Goal: Check status: Check status

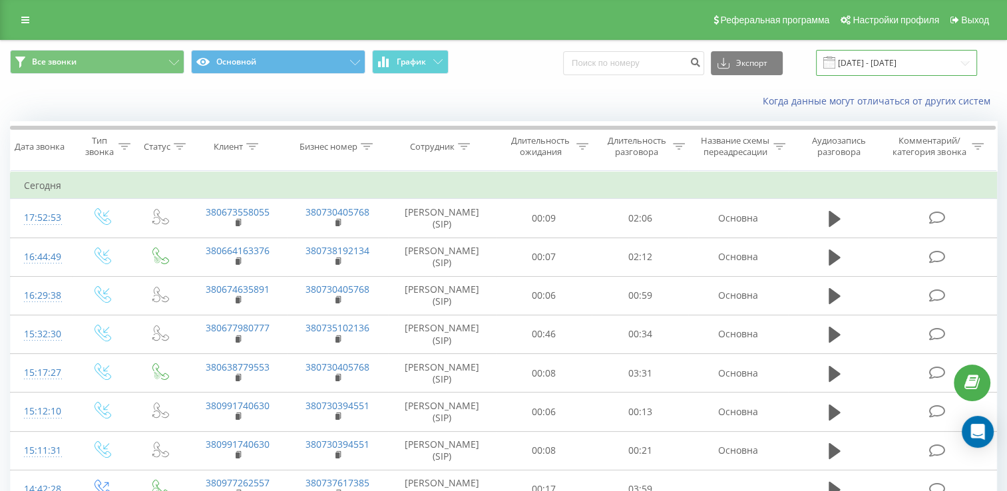
click at [892, 64] on input "19.08.2025 - 21.08.2025" at bounding box center [896, 63] width 161 height 26
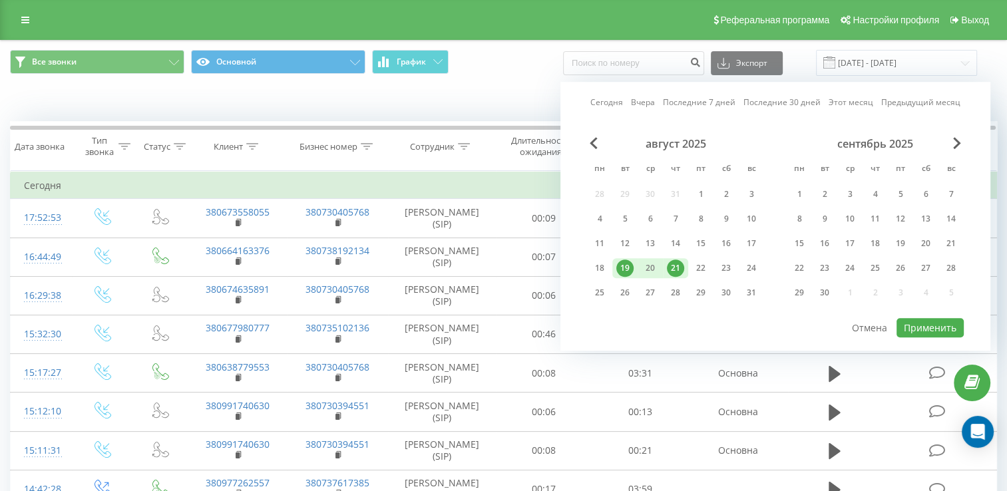
click at [675, 270] on div "21" at bounding box center [675, 268] width 17 height 17
click at [700, 266] on div "22" at bounding box center [700, 268] width 17 height 17
click at [936, 327] on button "Применить" at bounding box center [929, 327] width 67 height 19
type input "[DATE] - [DATE]"
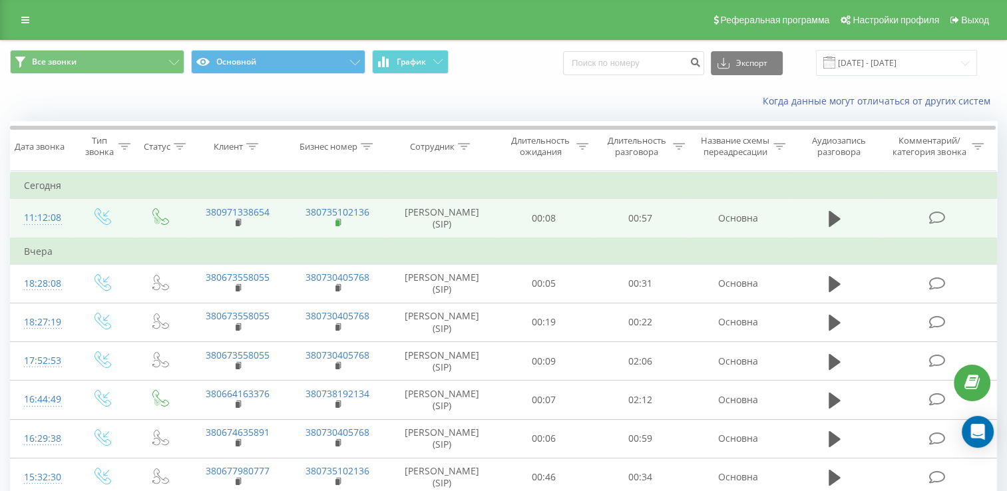
click at [339, 226] on rect at bounding box center [337, 223] width 4 height 6
click at [236, 226] on rect at bounding box center [238, 223] width 4 height 6
click at [234, 232] on td "380971338654" at bounding box center [238, 218] width 100 height 39
click at [241, 228] on icon at bounding box center [239, 222] width 7 height 9
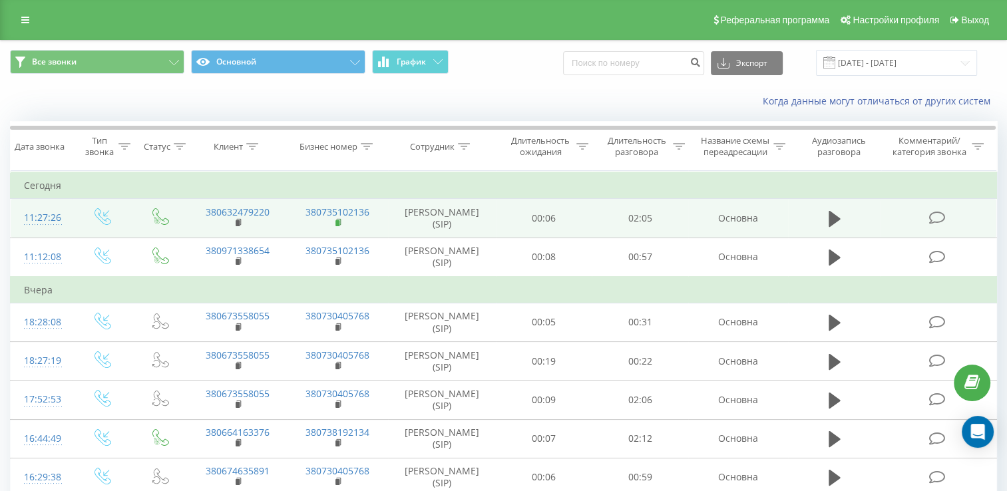
click at [337, 226] on rect at bounding box center [337, 223] width 4 height 6
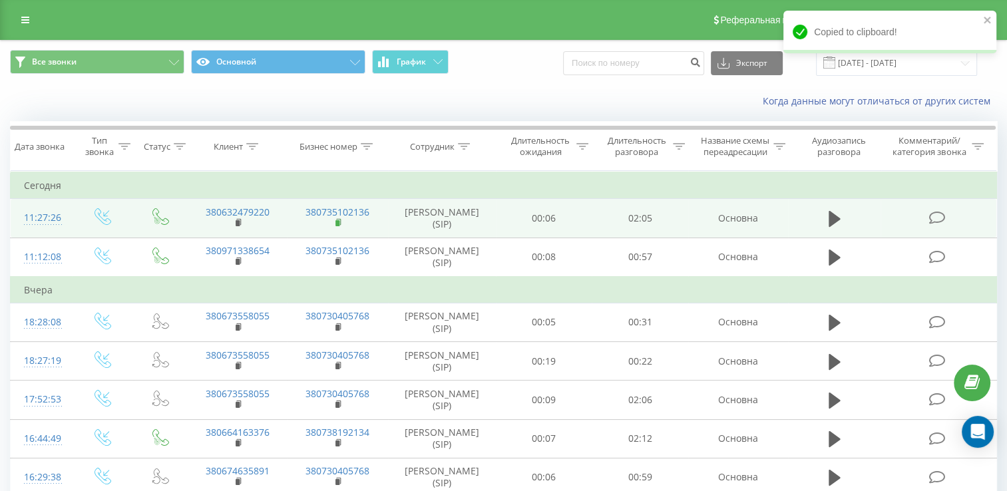
click at [337, 226] on rect at bounding box center [337, 223] width 4 height 6
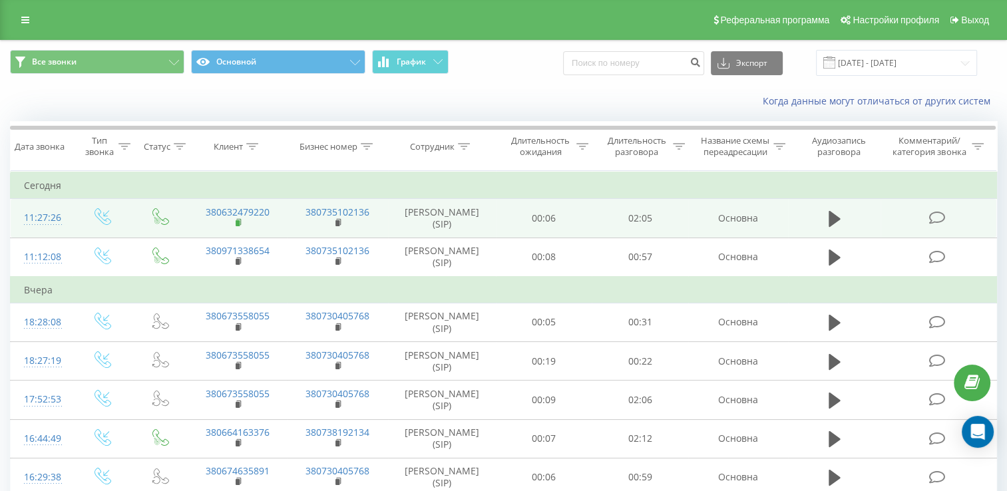
click at [237, 226] on rect at bounding box center [238, 223] width 4 height 6
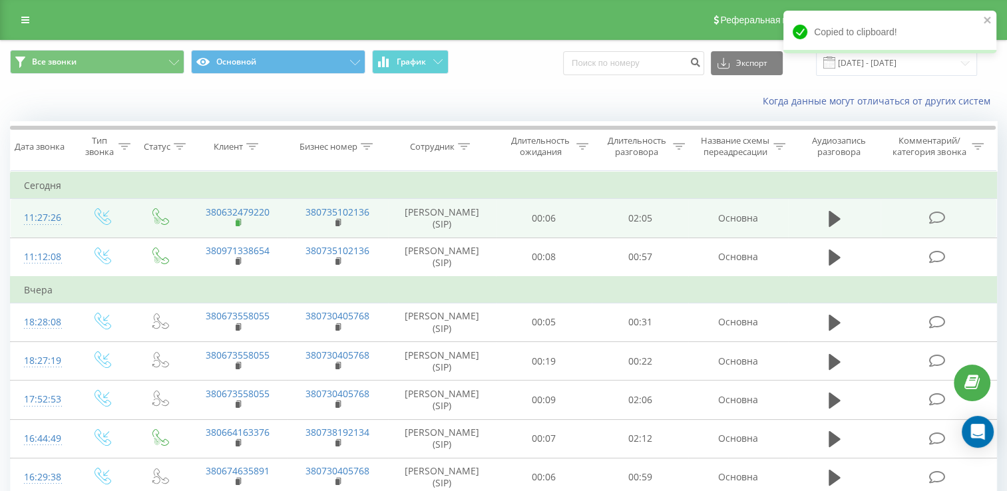
click at [238, 226] on rect at bounding box center [238, 223] width 4 height 6
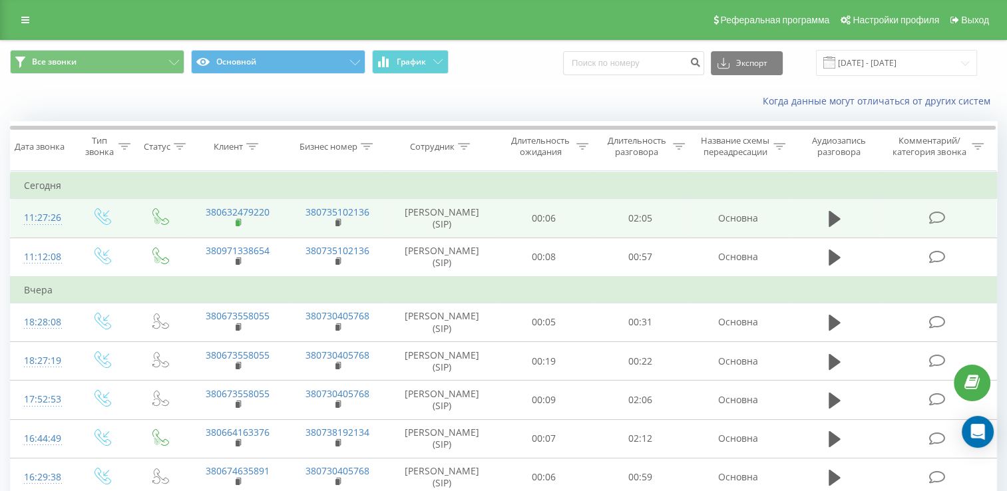
click at [238, 226] on rect at bounding box center [238, 223] width 4 height 6
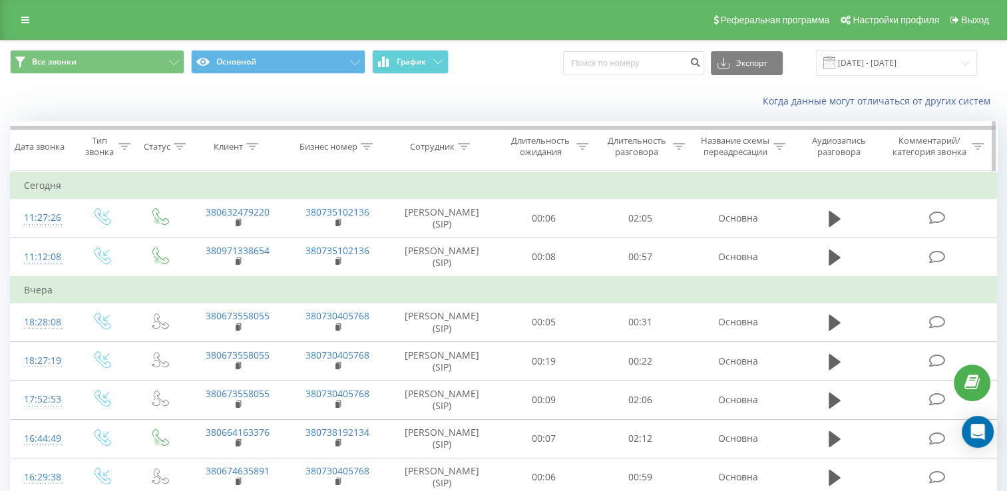
click at [426, 147] on div "Сотрудник" at bounding box center [432, 146] width 45 height 11
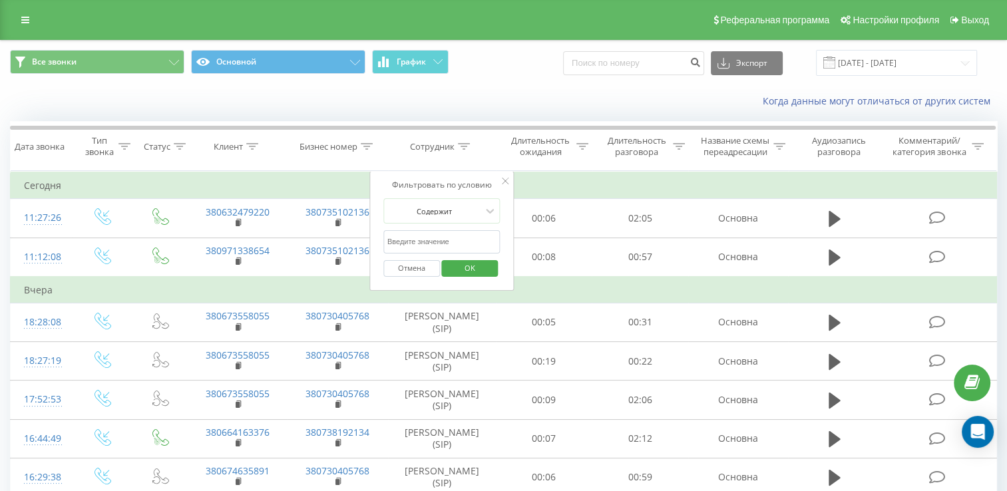
click at [500, 79] on div "Все звонки Основной График Экспорт .csv .xls .xlsx 21.08.2025 - 22.08.2025" at bounding box center [504, 63] width 1006 height 45
click at [553, 116] on div "Когда данные могут отличаться от других систем" at bounding box center [504, 101] width 1006 height 32
click at [506, 184] on icon at bounding box center [505, 181] width 7 height 7
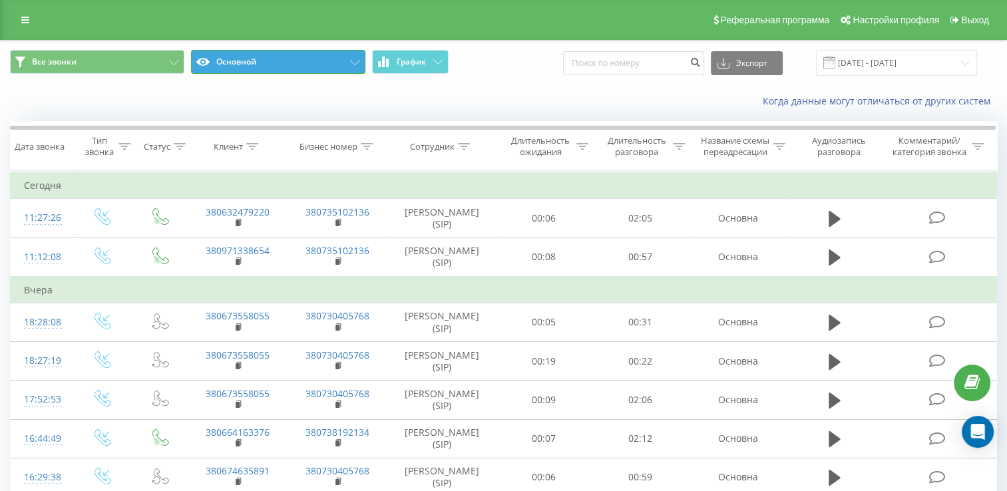
click at [332, 59] on button "Основной" at bounding box center [278, 62] width 174 height 24
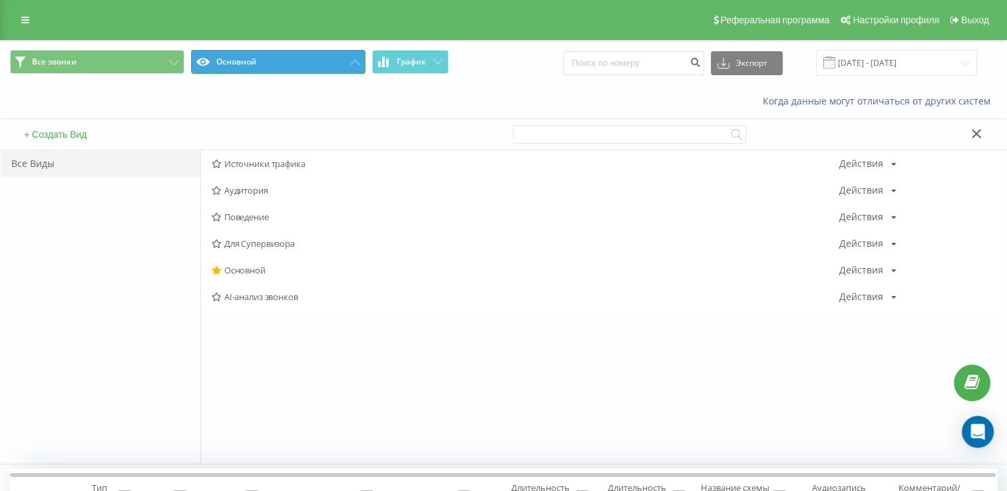
click at [293, 65] on button "Основной" at bounding box center [278, 62] width 174 height 24
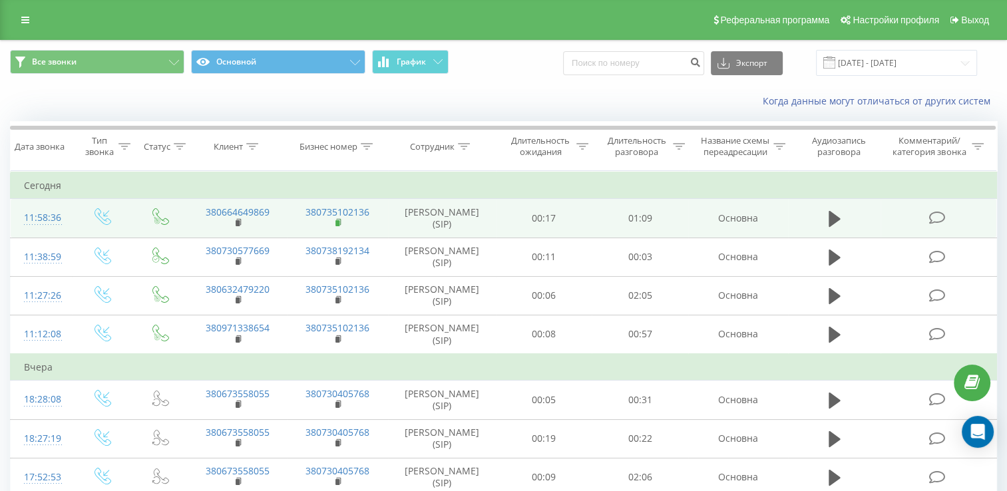
click at [335, 226] on rect at bounding box center [337, 223] width 4 height 6
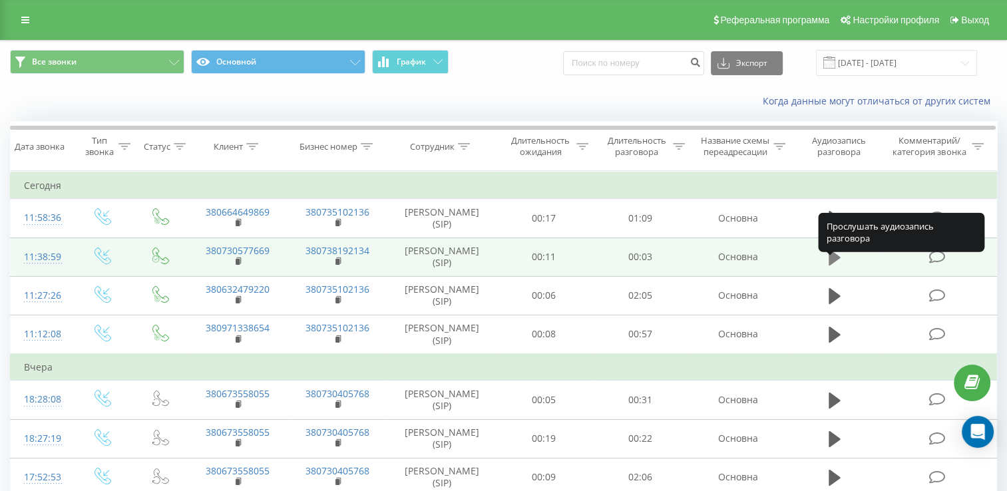
click at [834, 266] on icon at bounding box center [835, 258] width 12 height 16
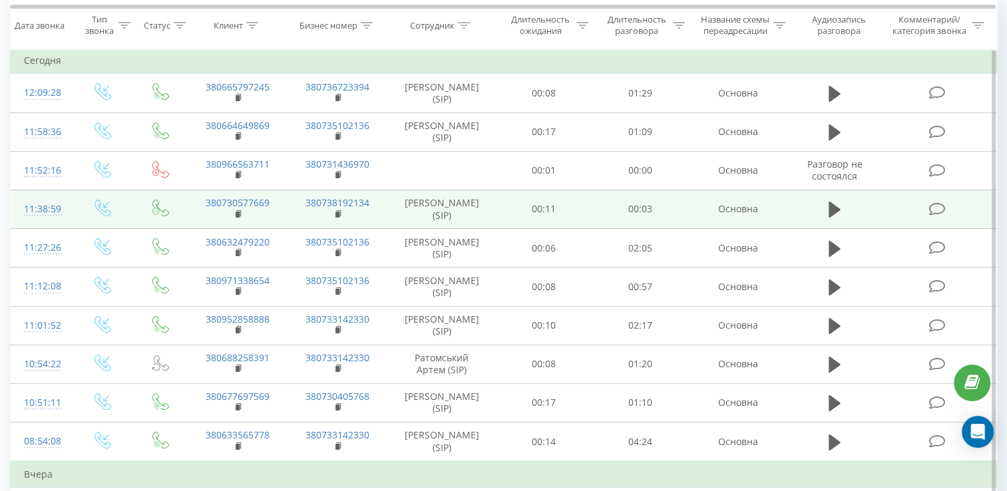
scroll to position [133, 0]
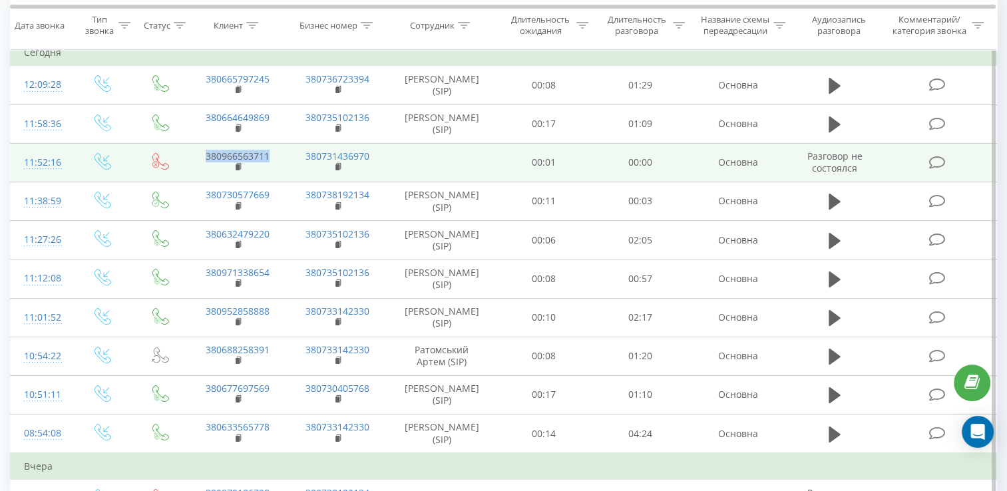
drag, startPoint x: 202, startPoint y: 168, endPoint x: 275, endPoint y: 169, distance: 72.5
click at [275, 169] on td "380966563711" at bounding box center [238, 162] width 100 height 39
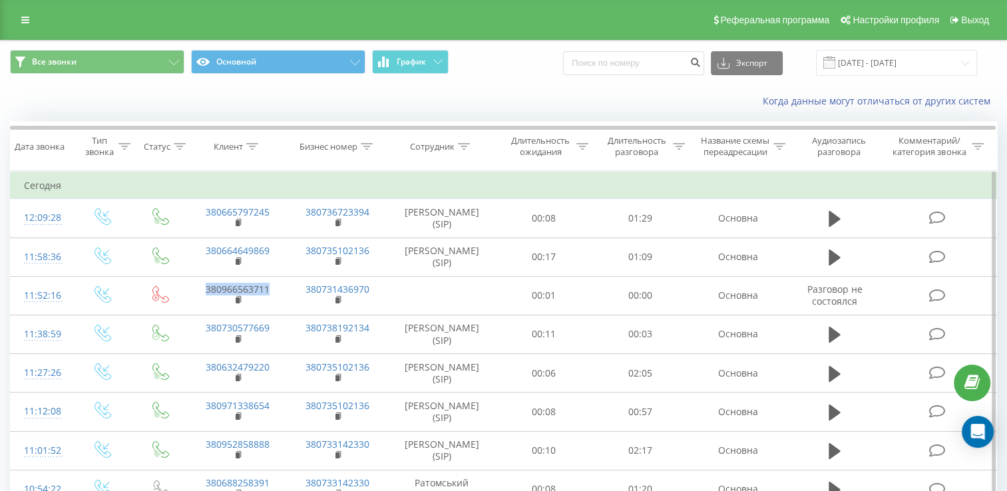
scroll to position [0, 0]
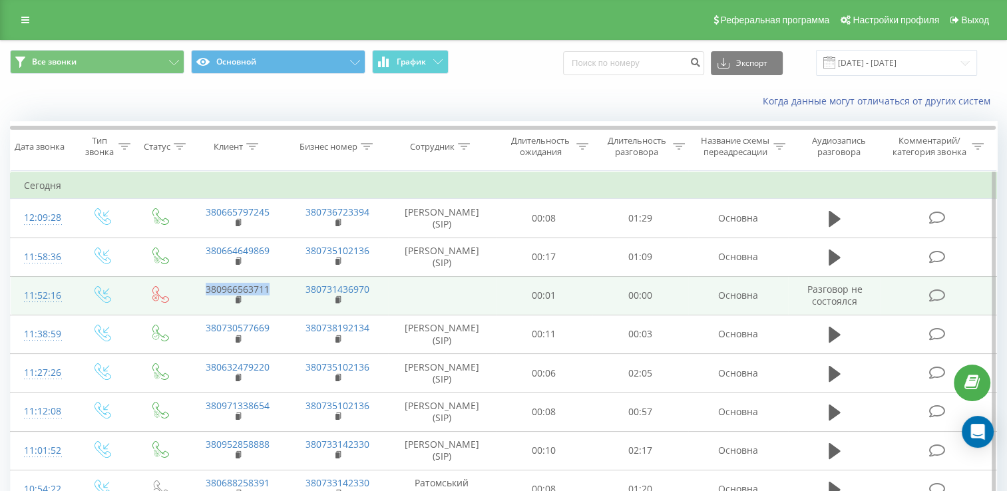
click at [274, 300] on td "380966563711" at bounding box center [238, 295] width 100 height 39
drag, startPoint x: 272, startPoint y: 299, endPoint x: 199, endPoint y: 302, distance: 72.6
click at [199, 302] on td "380966563711" at bounding box center [238, 295] width 100 height 39
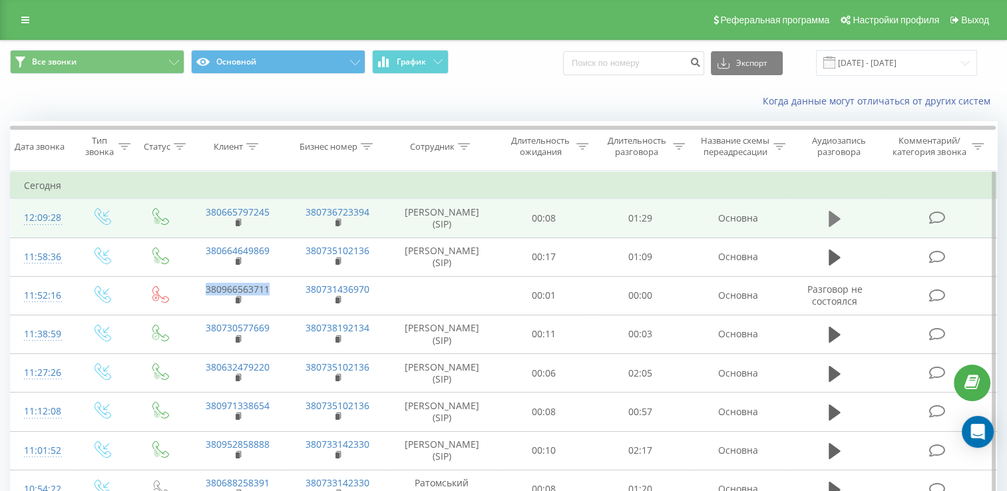
click at [837, 227] on icon at bounding box center [835, 219] width 12 height 16
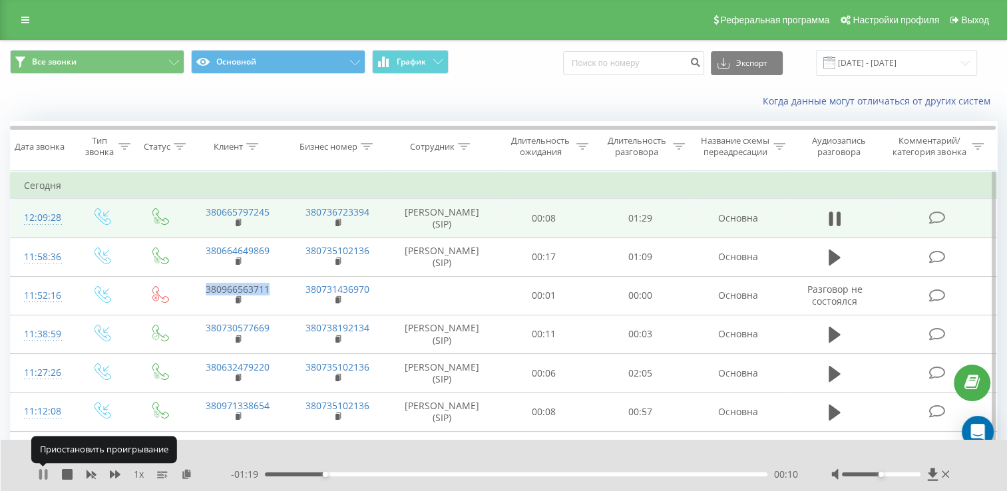
click at [43, 478] on icon at bounding box center [43, 474] width 11 height 11
click at [833, 227] on icon at bounding box center [835, 219] width 12 height 16
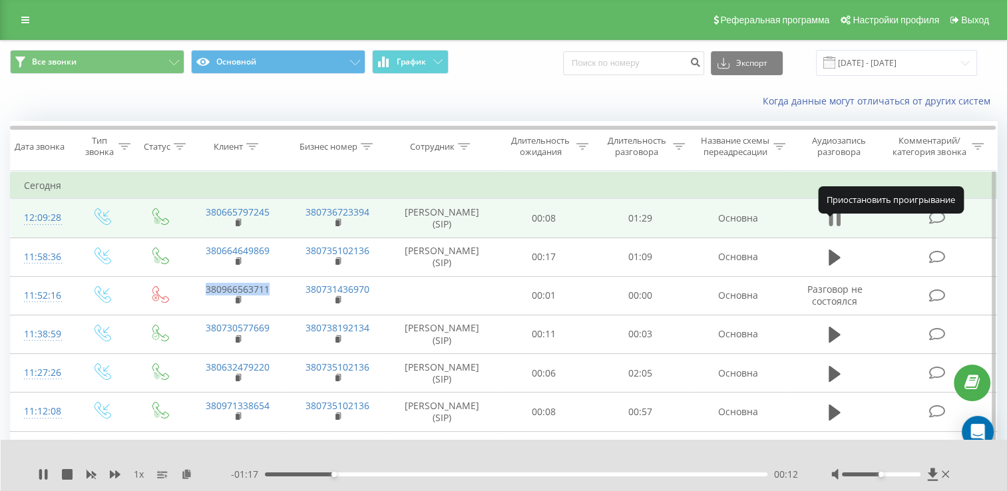
click at [835, 227] on icon at bounding box center [835, 219] width 12 height 19
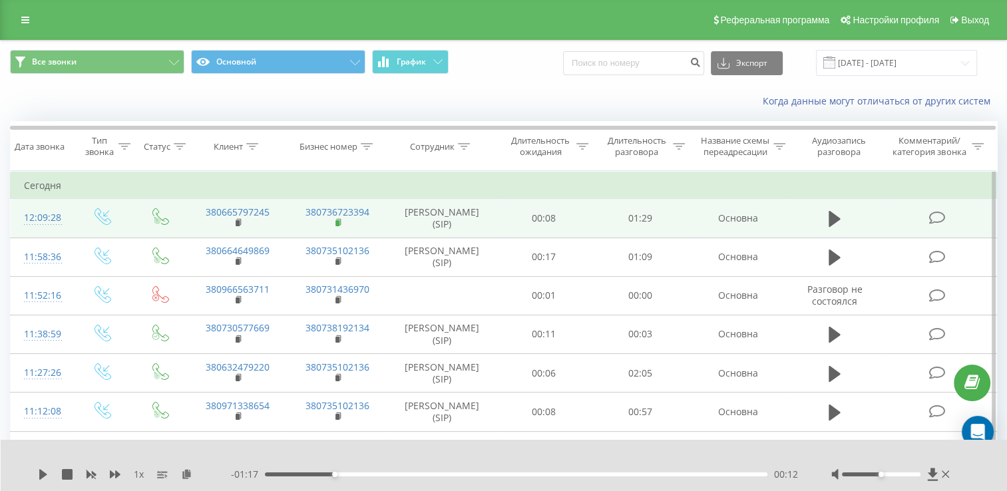
click at [338, 226] on rect at bounding box center [337, 223] width 4 height 6
click at [240, 225] on icon at bounding box center [238, 222] width 5 height 6
click at [237, 226] on rect at bounding box center [238, 223] width 4 height 6
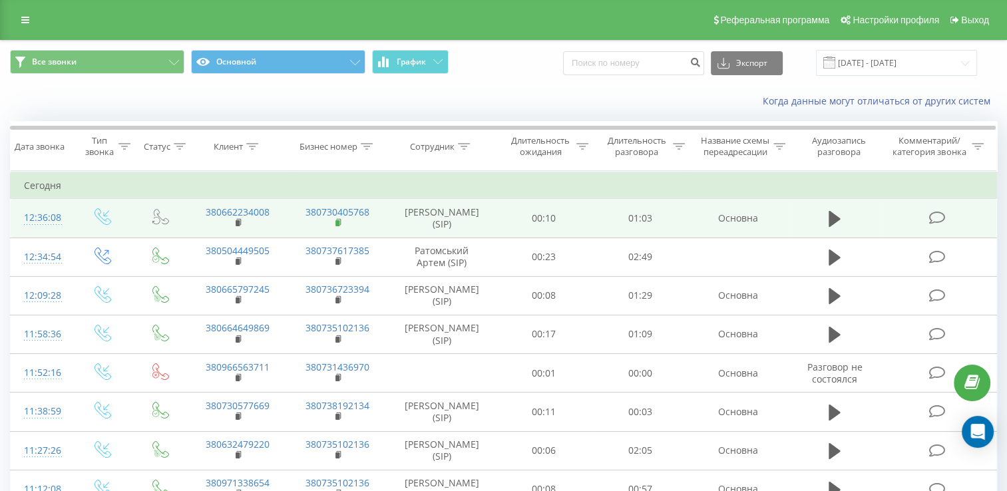
click at [338, 226] on rect at bounding box center [337, 223] width 4 height 6
click at [239, 226] on rect at bounding box center [238, 223] width 4 height 6
click at [238, 228] on icon at bounding box center [239, 222] width 7 height 9
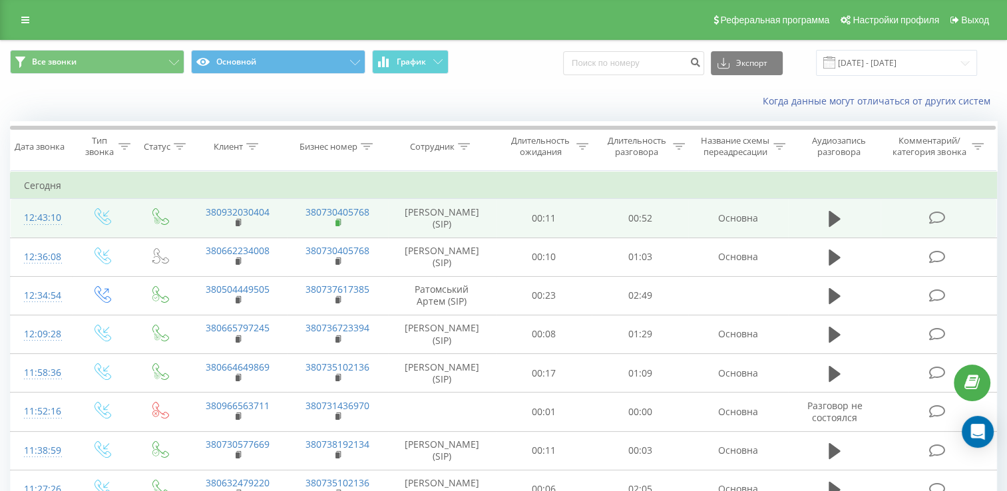
click at [338, 226] on rect at bounding box center [337, 223] width 4 height 6
click at [239, 228] on icon at bounding box center [239, 222] width 7 height 9
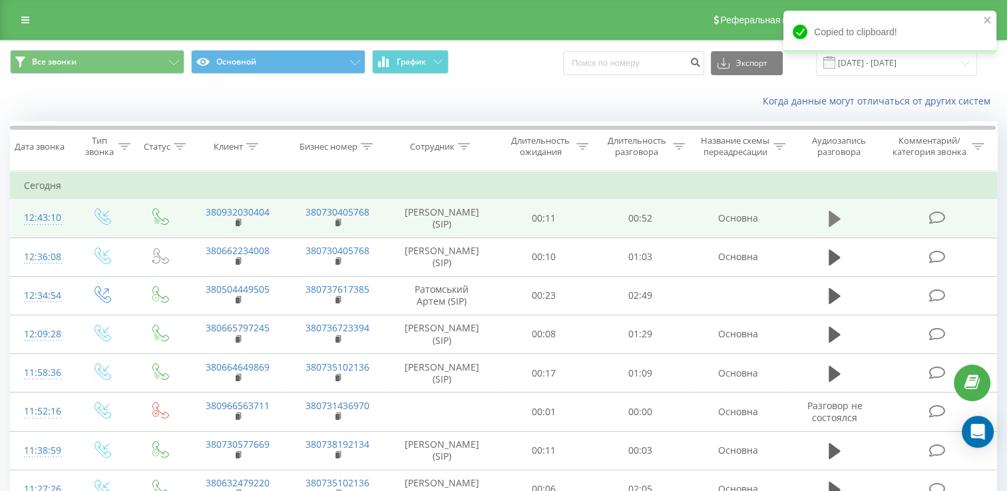
click at [829, 226] on icon at bounding box center [835, 219] width 12 height 19
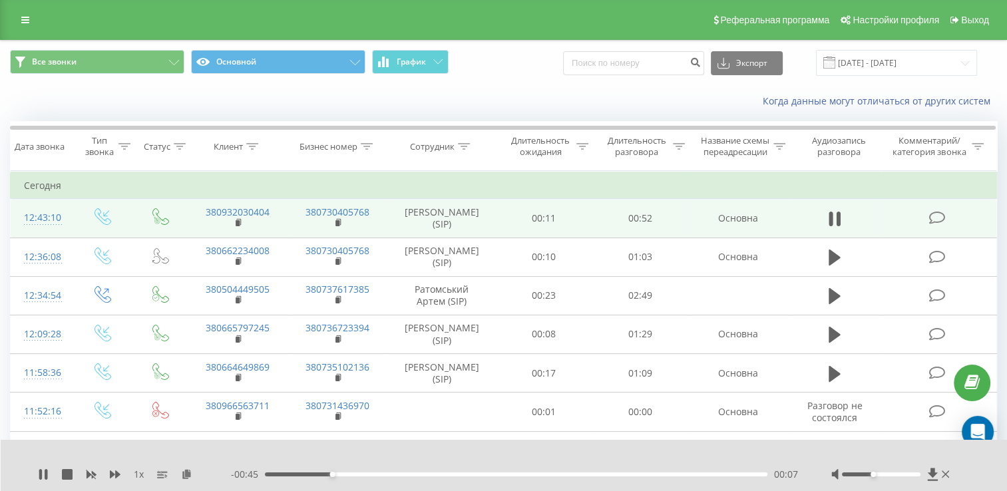
drag, startPoint x: 880, startPoint y: 475, endPoint x: 871, endPoint y: 478, distance: 9.1
click at [871, 478] on div at bounding box center [891, 474] width 121 height 13
click at [828, 229] on button at bounding box center [835, 219] width 20 height 20
click at [338, 226] on rect at bounding box center [337, 223] width 4 height 6
click at [242, 228] on icon at bounding box center [239, 222] width 7 height 9
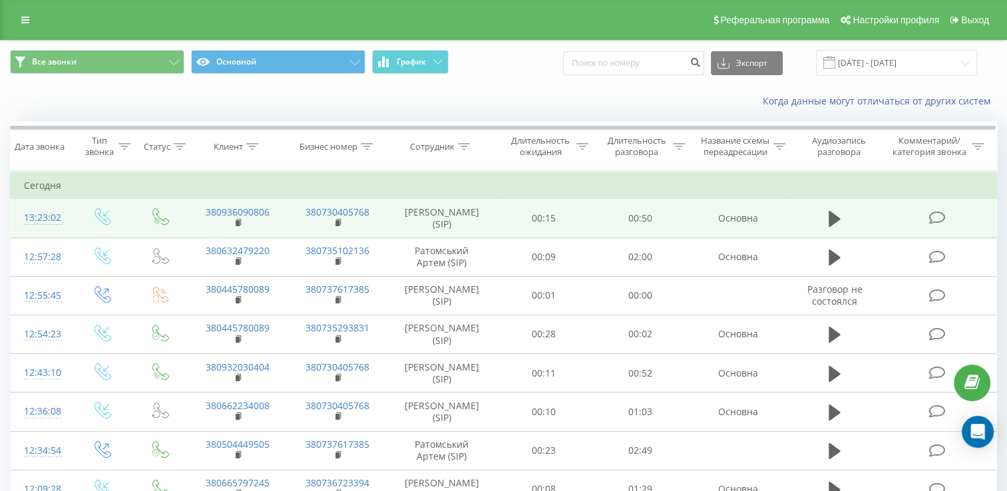
click at [335, 232] on td "380730405768" at bounding box center [337, 218] width 100 height 39
click at [341, 225] on icon at bounding box center [339, 222] width 5 height 6
click at [237, 226] on rect at bounding box center [238, 223] width 4 height 6
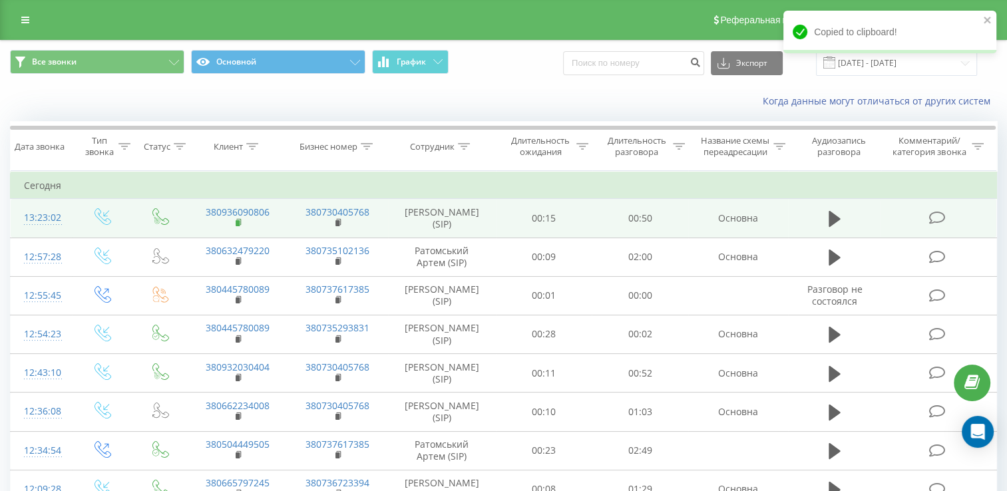
click at [240, 226] on rect at bounding box center [238, 223] width 4 height 6
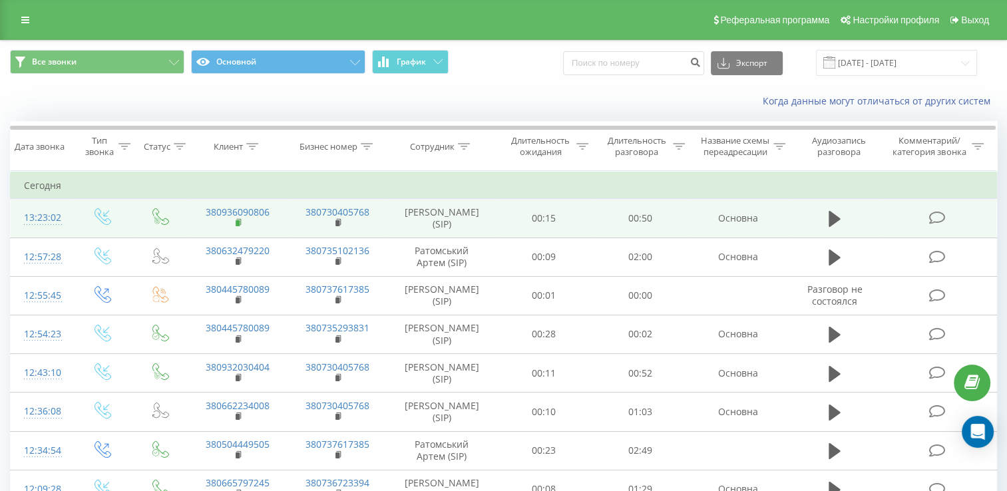
click at [236, 226] on rect at bounding box center [238, 223] width 4 height 6
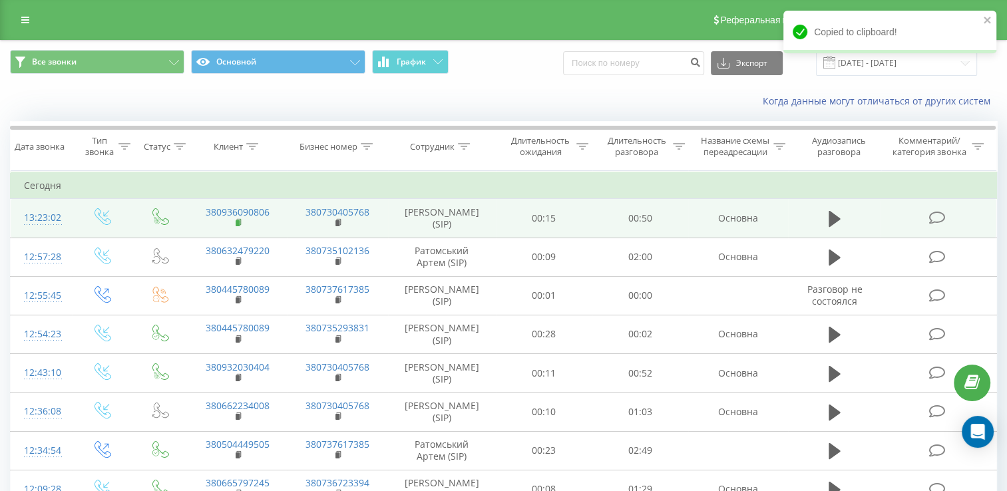
click at [238, 226] on rect at bounding box center [238, 223] width 4 height 6
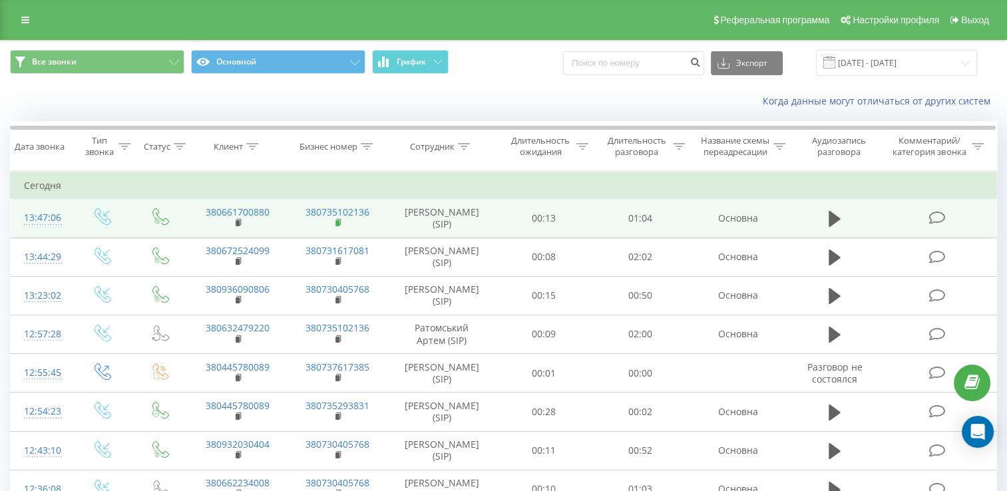
click at [338, 226] on rect at bounding box center [337, 223] width 4 height 6
click at [234, 233] on td "380661700880" at bounding box center [238, 218] width 100 height 39
click at [238, 226] on rect at bounding box center [238, 223] width 4 height 6
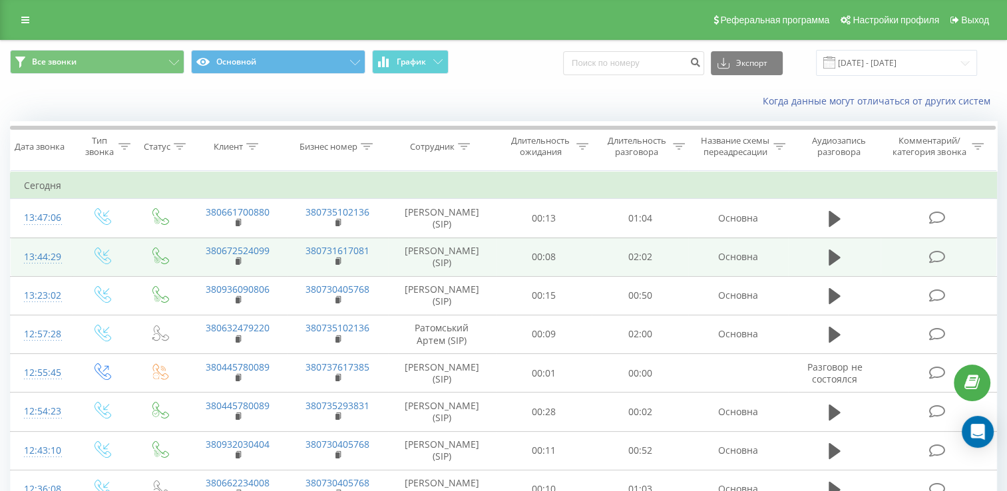
click at [335, 273] on td "380731617081" at bounding box center [337, 257] width 100 height 39
click at [338, 265] on rect at bounding box center [337, 262] width 4 height 6
click at [237, 265] on rect at bounding box center [238, 262] width 4 height 6
click at [239, 265] on rect at bounding box center [238, 262] width 4 height 6
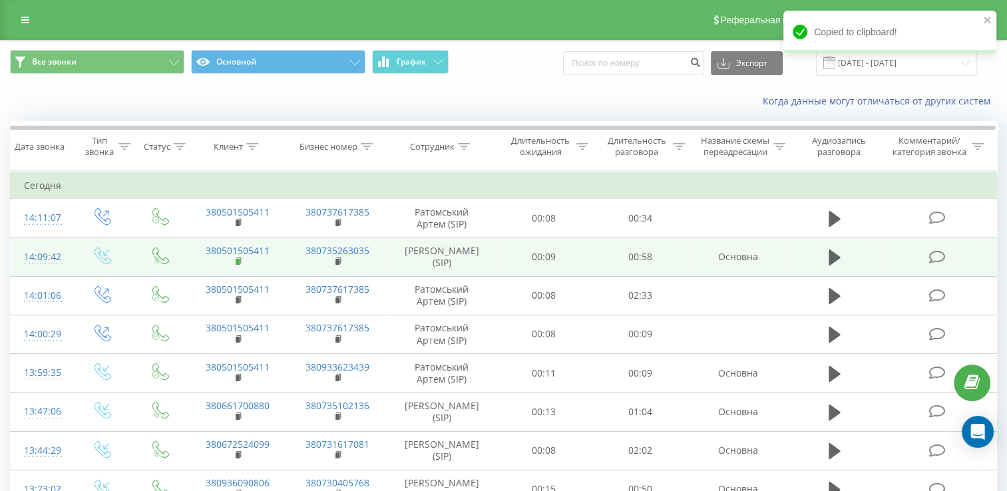
click at [239, 265] on rect at bounding box center [238, 262] width 4 height 6
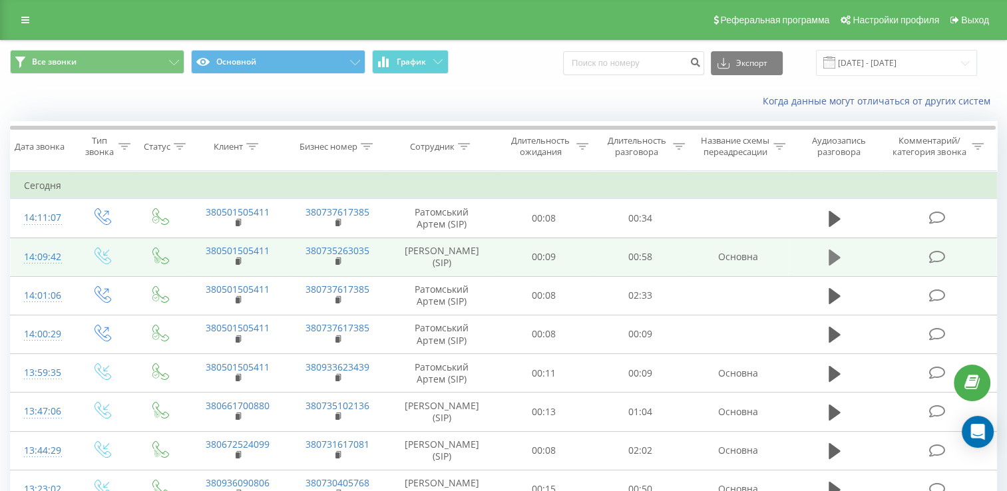
click at [831, 266] on icon at bounding box center [835, 258] width 12 height 16
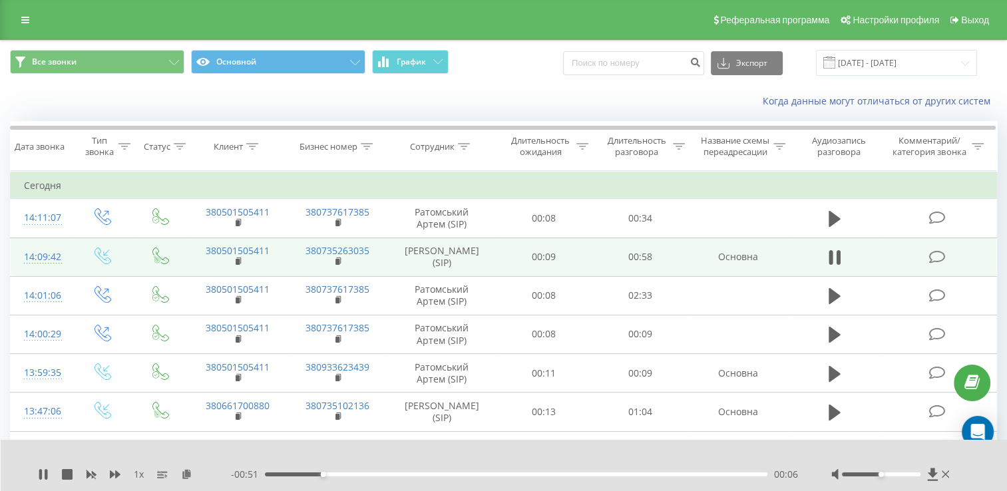
click at [373, 477] on div "- 00:51 00:06 00:06" at bounding box center [514, 474] width 567 height 13
click at [461, 475] on div "00:22" at bounding box center [516, 474] width 502 height 4
click at [41, 474] on icon at bounding box center [40, 474] width 3 height 11
click at [338, 265] on rect at bounding box center [337, 262] width 4 height 6
click at [237, 265] on rect at bounding box center [238, 262] width 4 height 6
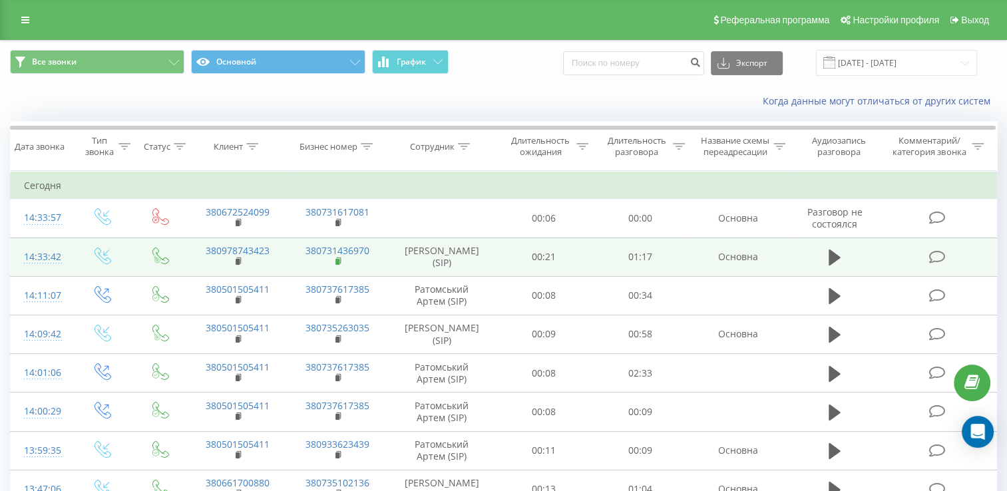
click at [339, 265] on rect at bounding box center [337, 262] width 4 height 6
click at [238, 264] on icon at bounding box center [238, 261] width 5 height 6
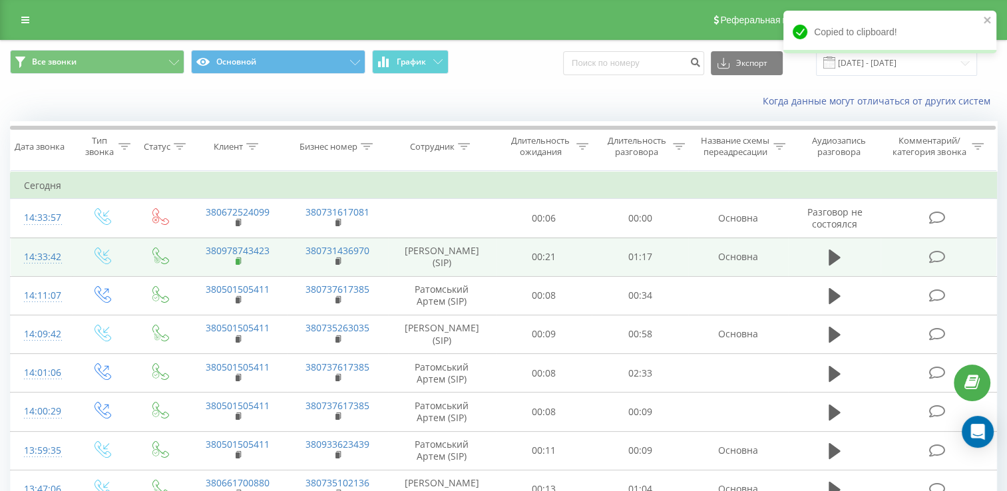
click at [238, 265] on rect at bounding box center [238, 262] width 4 height 6
click at [237, 265] on rect at bounding box center [238, 262] width 4 height 6
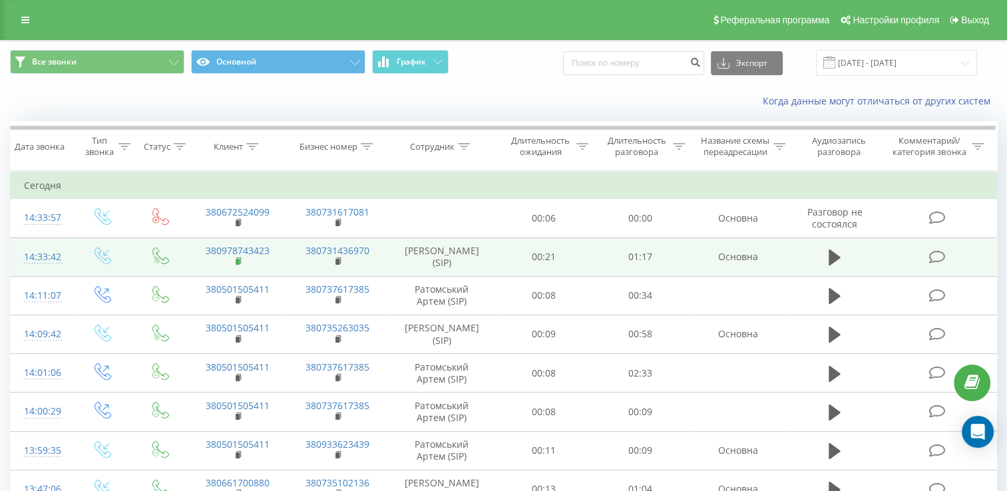
click at [240, 266] on icon at bounding box center [239, 261] width 7 height 9
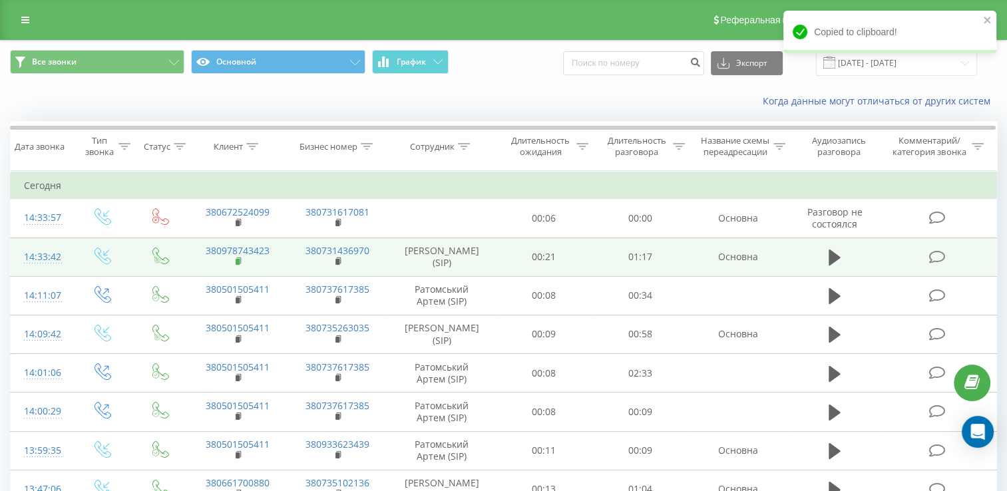
click at [238, 265] on rect at bounding box center [238, 262] width 4 height 6
